Goal: Task Accomplishment & Management: Use online tool/utility

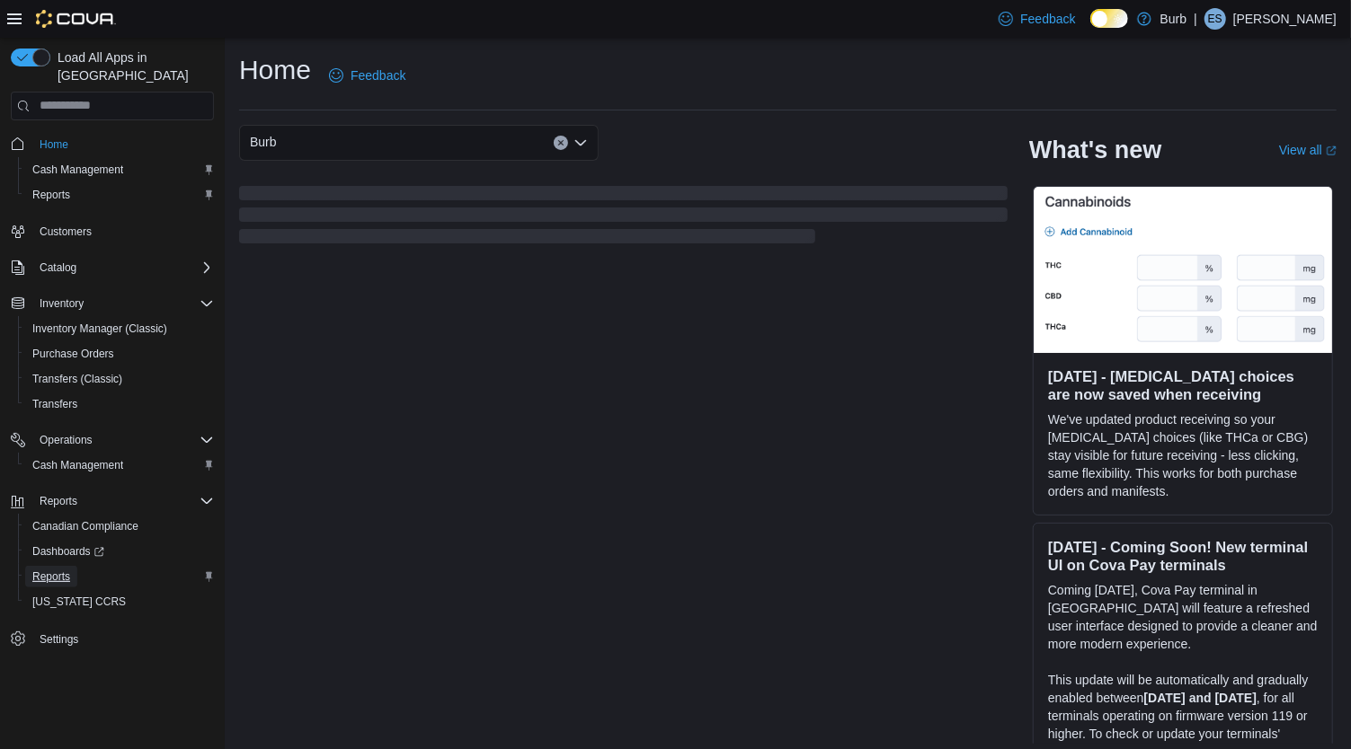
click at [50, 570] on span "Reports" at bounding box center [51, 577] width 38 height 14
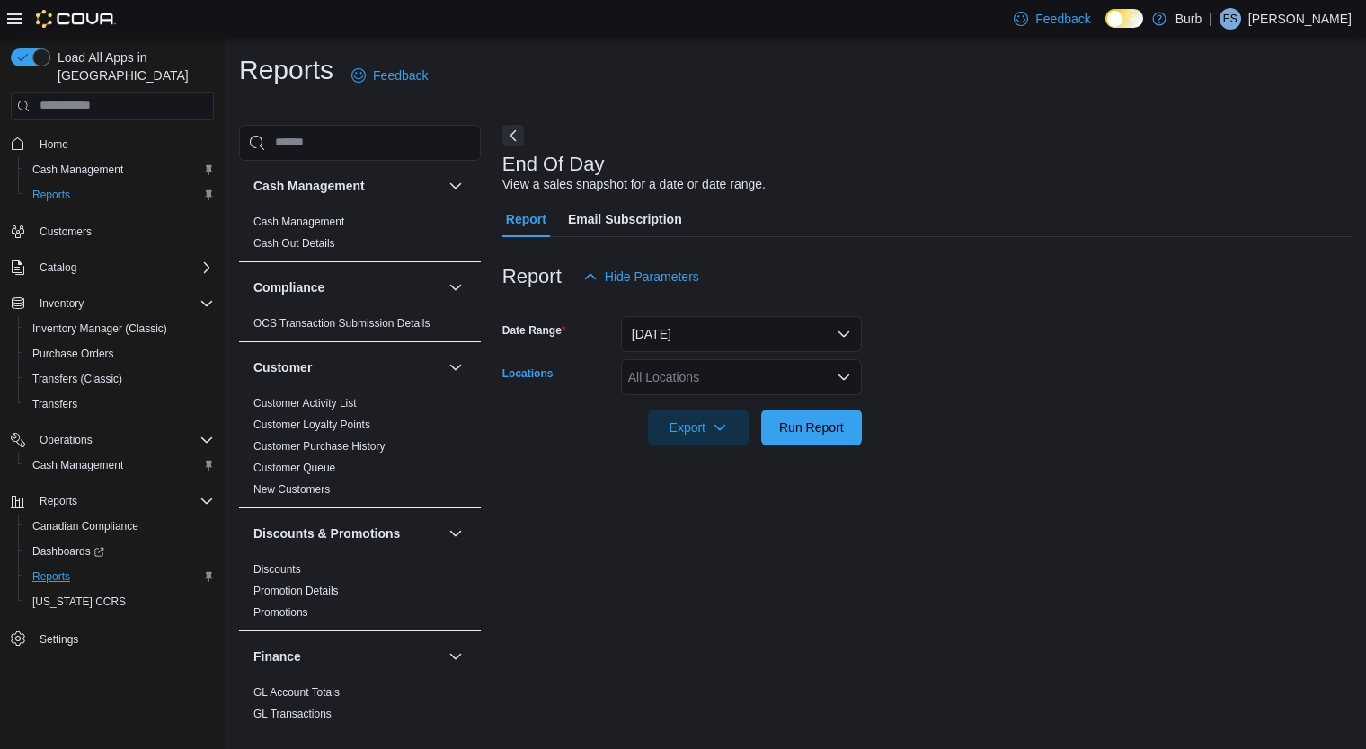
click at [843, 374] on icon "Open list of options" at bounding box center [844, 377] width 14 height 14
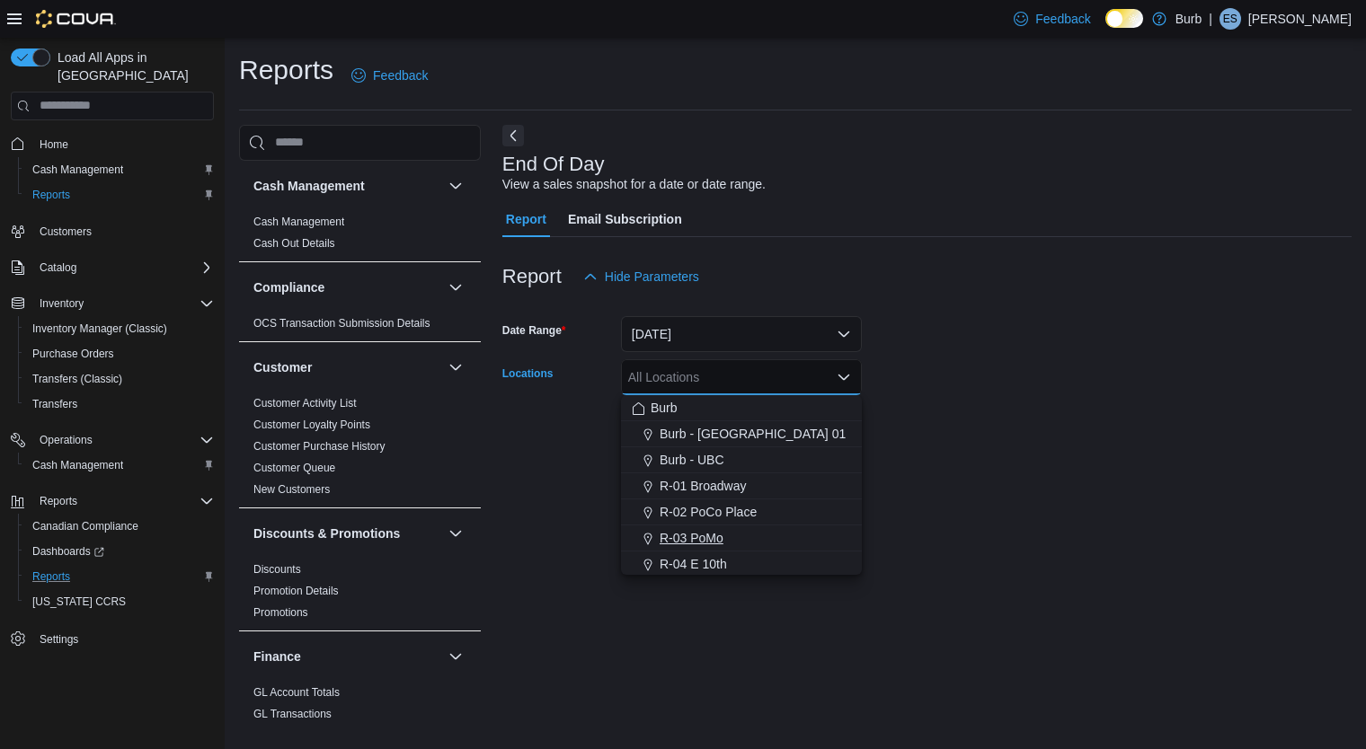
click at [735, 541] on div "R-03 PoMo" at bounding box center [741, 538] width 219 height 18
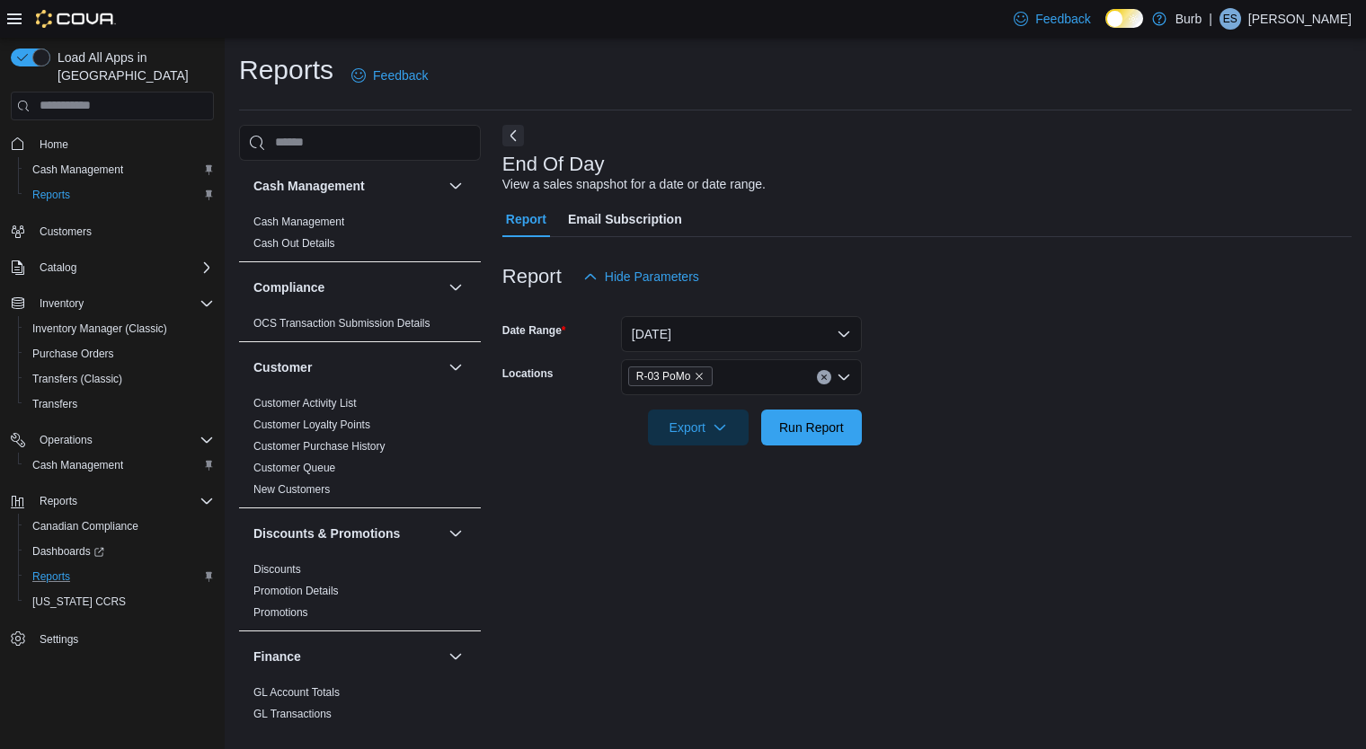
click at [1130, 330] on form "Date Range [DATE] Locations R-03 PoMo Export Run Report" at bounding box center [926, 370] width 849 height 151
click at [842, 442] on span "Run Report" at bounding box center [811, 427] width 79 height 36
